Goal: Task Accomplishment & Management: Use online tool/utility

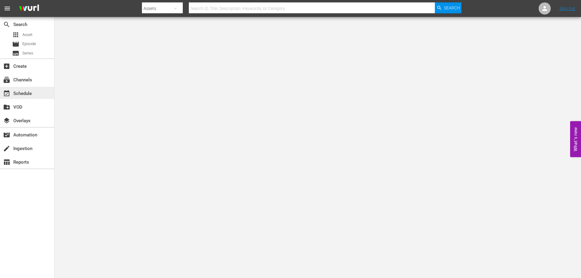
click at [28, 94] on div "event_available Schedule" at bounding box center [17, 92] width 34 height 5
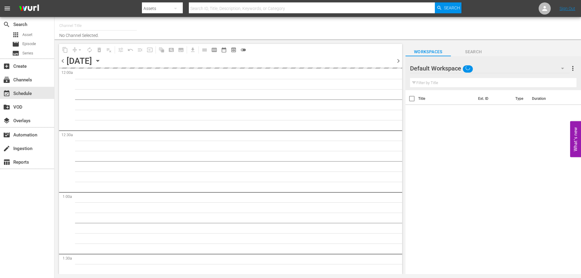
type input "AddictaTV (2057)"
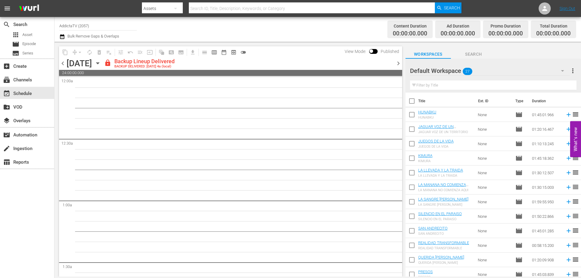
click at [398, 63] on span "chevron_right" at bounding box center [398, 64] width 8 height 8
click at [398, 64] on span "chevron_right" at bounding box center [398, 64] width 8 height 8
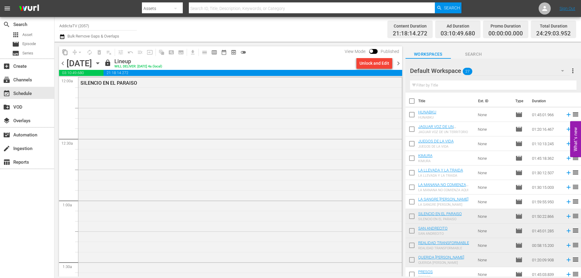
click at [63, 64] on span "chevron_left" at bounding box center [63, 64] width 8 height 8
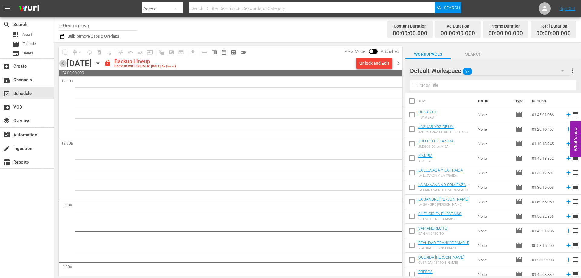
click at [63, 64] on span "chevron_left" at bounding box center [63, 64] width 8 height 8
click at [62, 61] on span "chevron_left" at bounding box center [63, 64] width 8 height 8
click at [399, 63] on span "chevron_right" at bounding box center [398, 64] width 8 height 8
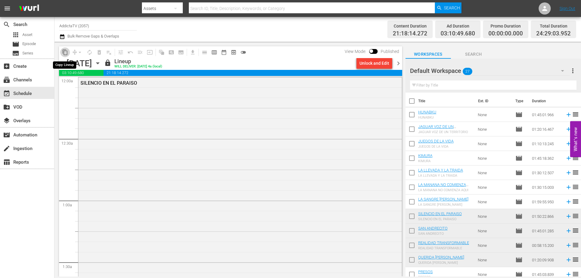
click at [64, 53] on span "content_copy" at bounding box center [65, 52] width 6 height 6
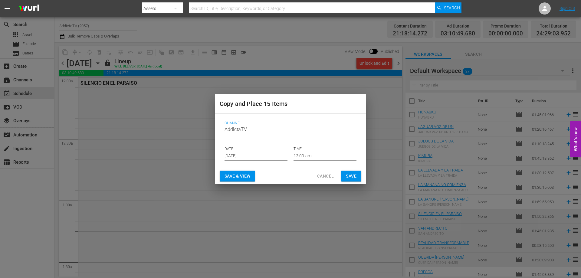
click at [261, 155] on input "[DATE]" at bounding box center [255, 155] width 63 height 9
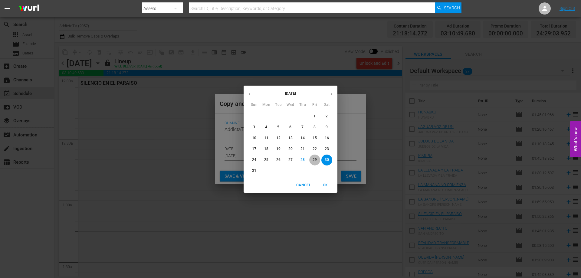
click at [313, 158] on p "29" at bounding box center [314, 159] width 4 height 5
type input "[DATE]"
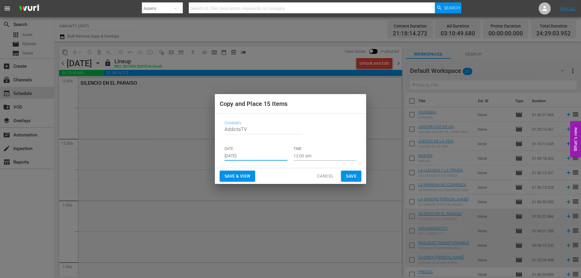
click at [240, 177] on span "Save & View" at bounding box center [237, 176] width 26 height 8
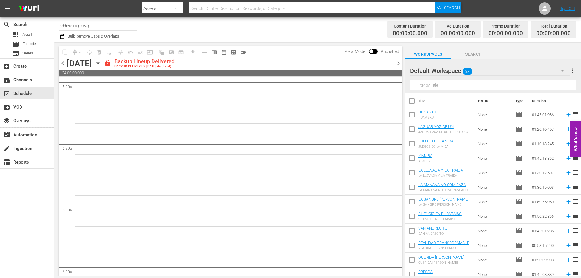
scroll to position [695, 0]
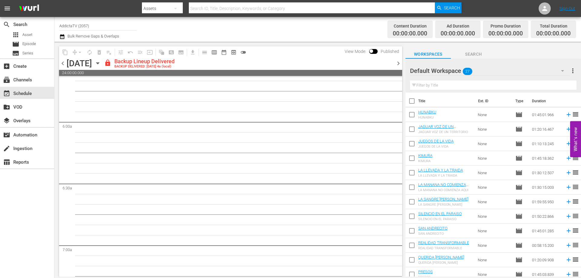
click at [400, 61] on span "chevron_right" at bounding box center [398, 64] width 8 height 8
click at [400, 62] on span "chevron_right" at bounding box center [398, 64] width 8 height 8
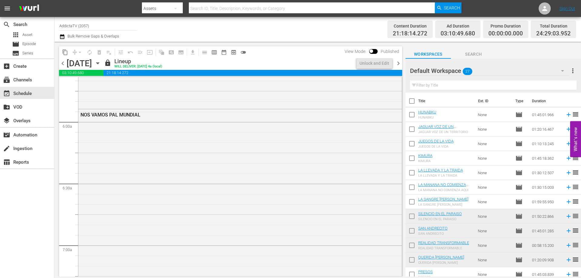
scroll to position [685, 0]
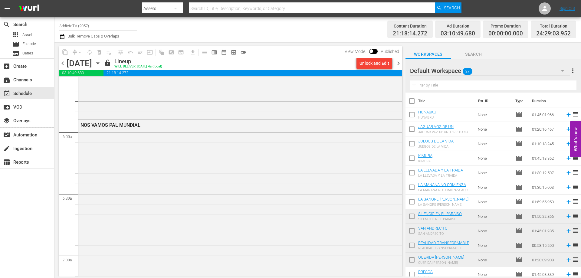
click at [399, 63] on span "chevron_right" at bounding box center [398, 64] width 8 height 8
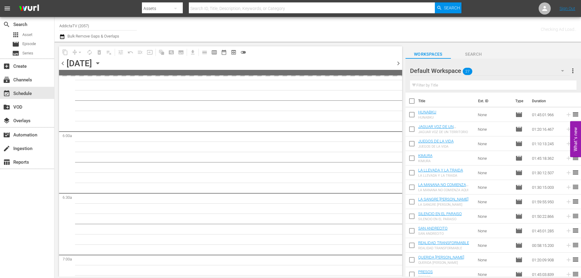
scroll to position [695, 0]
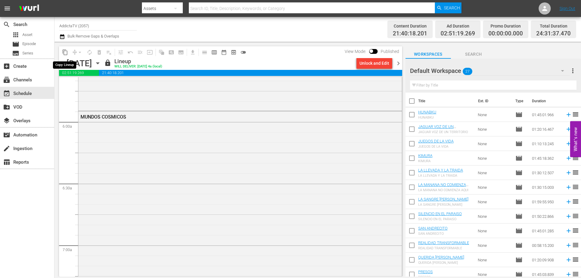
click at [64, 52] on span "content_copy" at bounding box center [65, 52] width 6 height 6
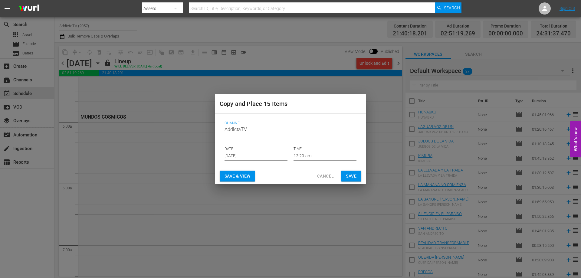
click at [245, 155] on input "[DATE]" at bounding box center [255, 155] width 63 height 9
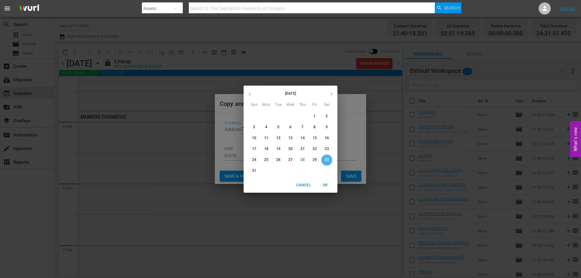
click at [326, 160] on p "30" at bounding box center [326, 159] width 4 height 5
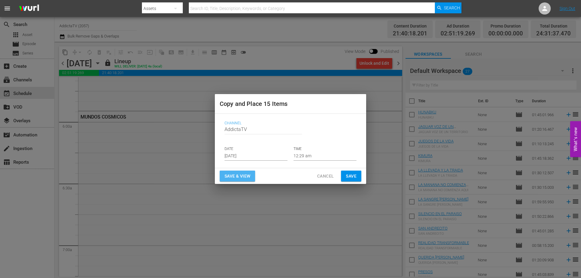
click at [237, 177] on span "Save & View" at bounding box center [237, 176] width 26 height 8
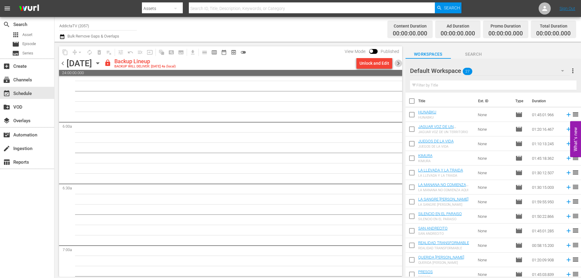
click at [399, 65] on span "chevron_right" at bounding box center [398, 64] width 8 height 8
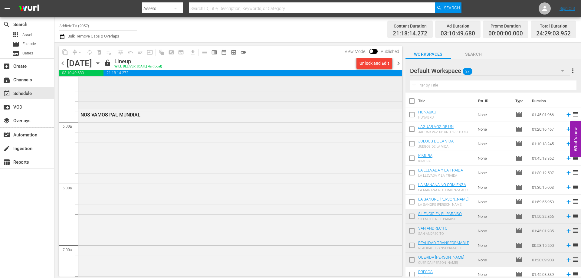
scroll to position [685, 0]
click at [397, 64] on span "chevron_right" at bounding box center [398, 64] width 8 height 8
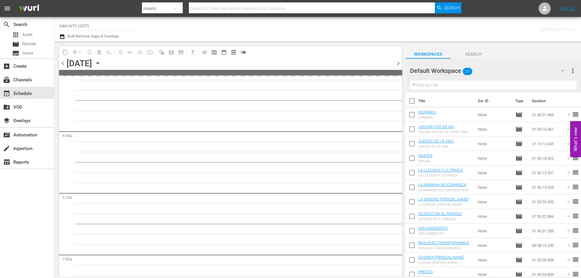
scroll to position [695, 0]
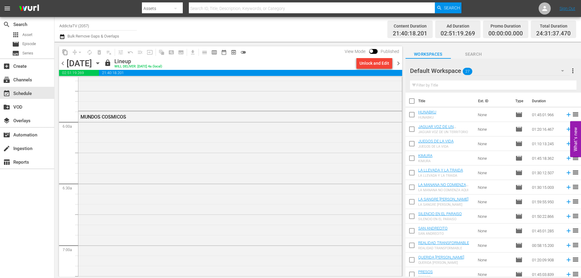
click at [397, 64] on span "chevron_right" at bounding box center [398, 64] width 8 height 8
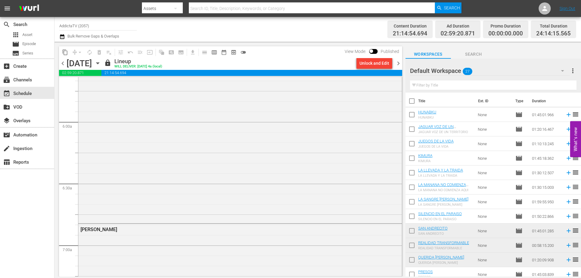
scroll to position [685, 0]
click at [67, 53] on span "content_copy" at bounding box center [65, 52] width 6 height 6
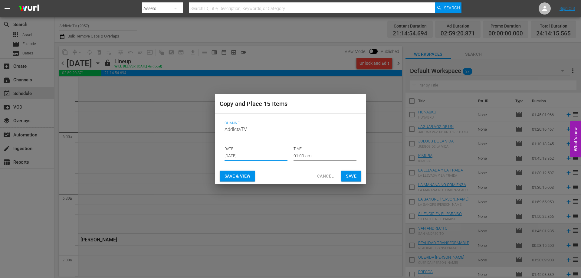
click at [257, 156] on input "[DATE]" at bounding box center [255, 155] width 63 height 9
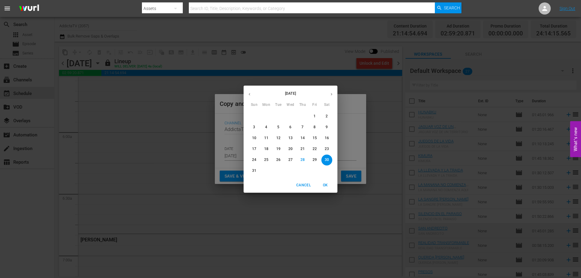
click at [250, 169] on span "31" at bounding box center [254, 170] width 11 height 5
type input "[DATE]"
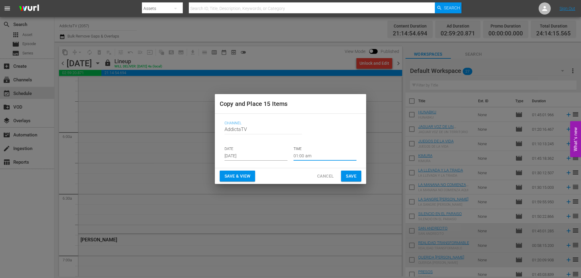
click at [299, 157] on input "01:00 am" at bounding box center [324, 155] width 63 height 9
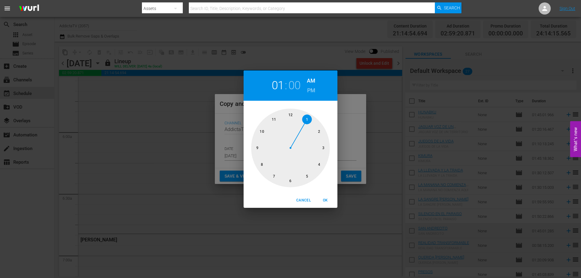
click at [349, 119] on div "01 : 00 AM PM 1 2 3 4 5 6 7 8 9 10 11 12 Cancel OK" at bounding box center [290, 139] width 581 height 278
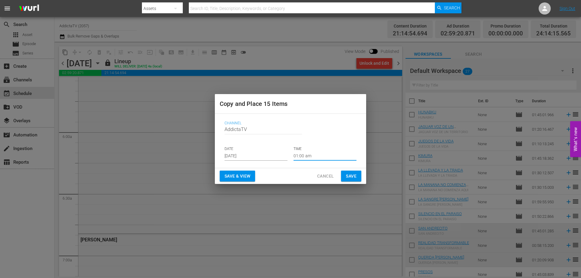
click at [243, 176] on span "Save & View" at bounding box center [237, 176] width 26 height 8
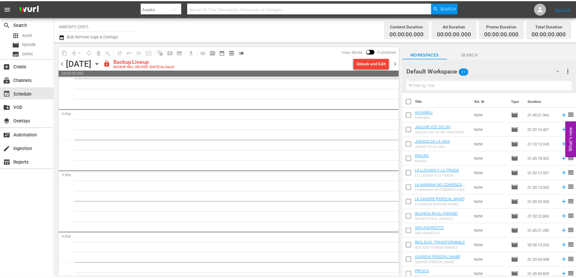
scroll to position [1764, 0]
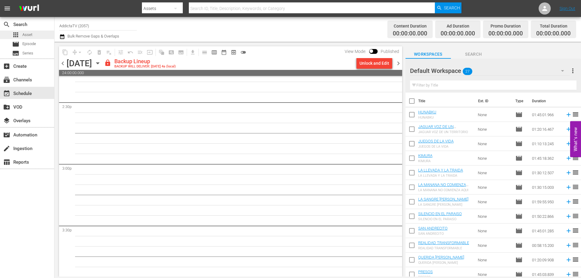
click at [27, 31] on div "apps Asset" at bounding box center [22, 35] width 20 height 8
